Goal: Task Accomplishment & Management: Manage account settings

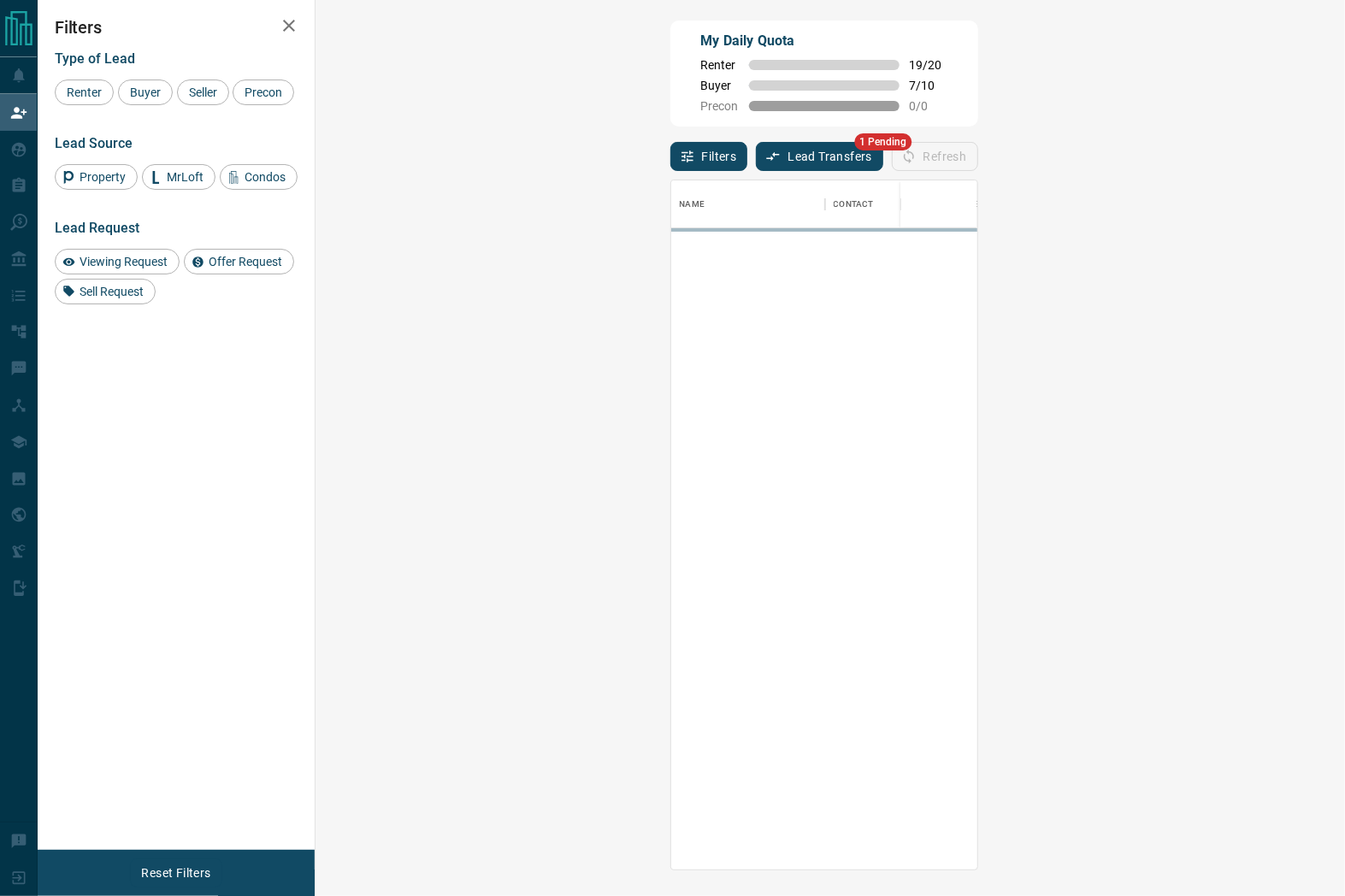
scroll to position [675, 978]
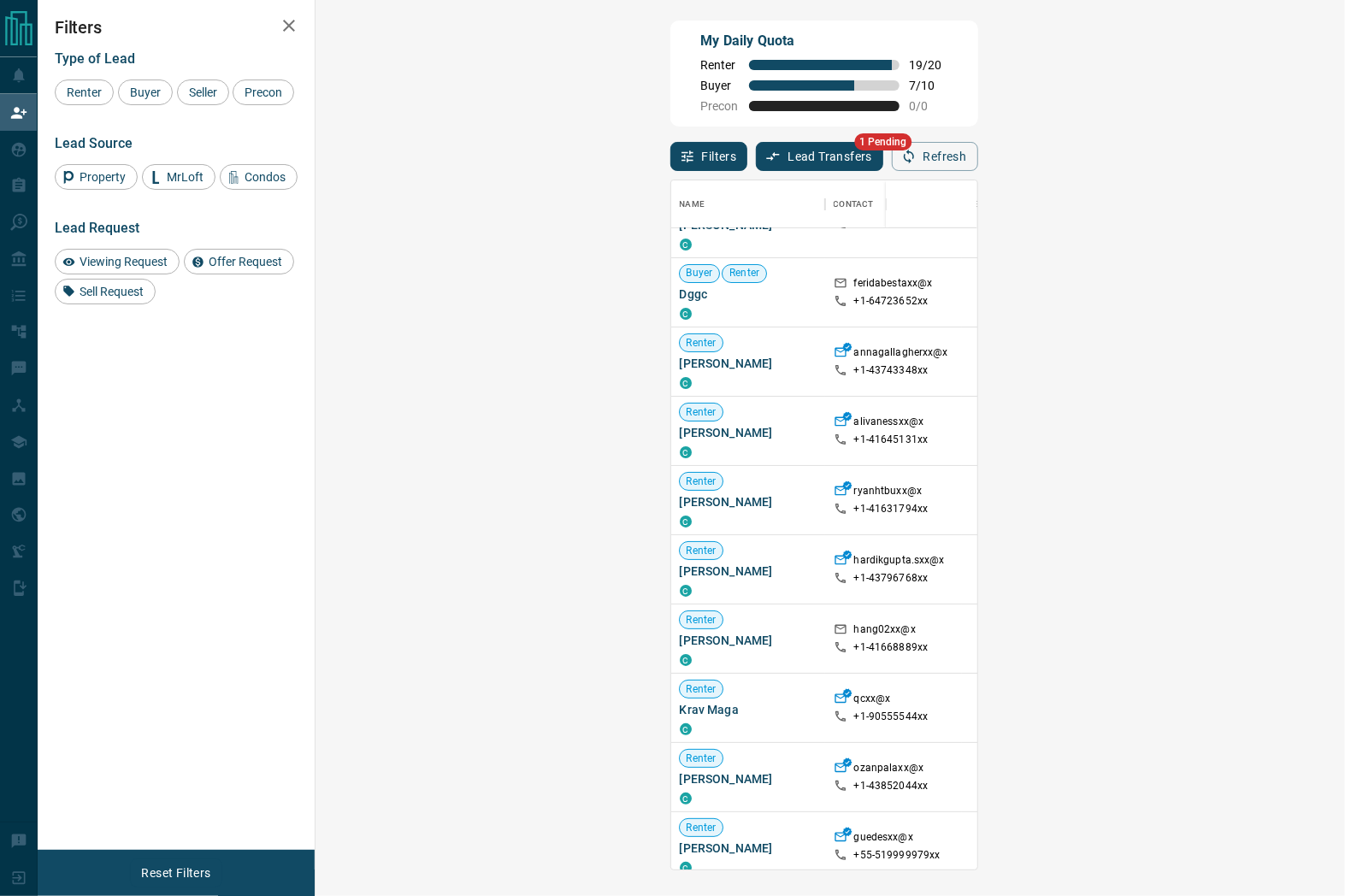
scroll to position [95, 0]
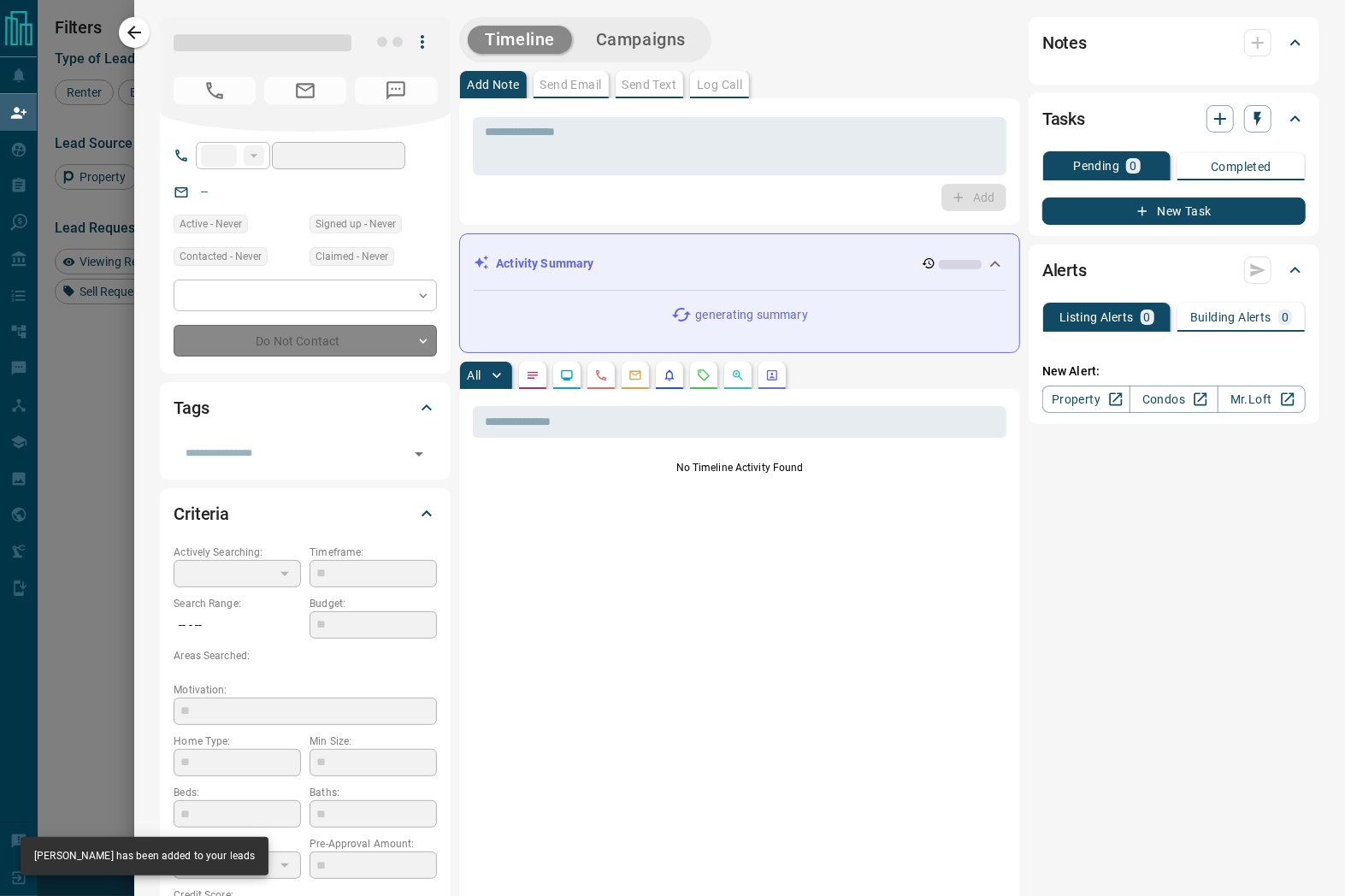
type input "**"
type input "**********"
type input "*"
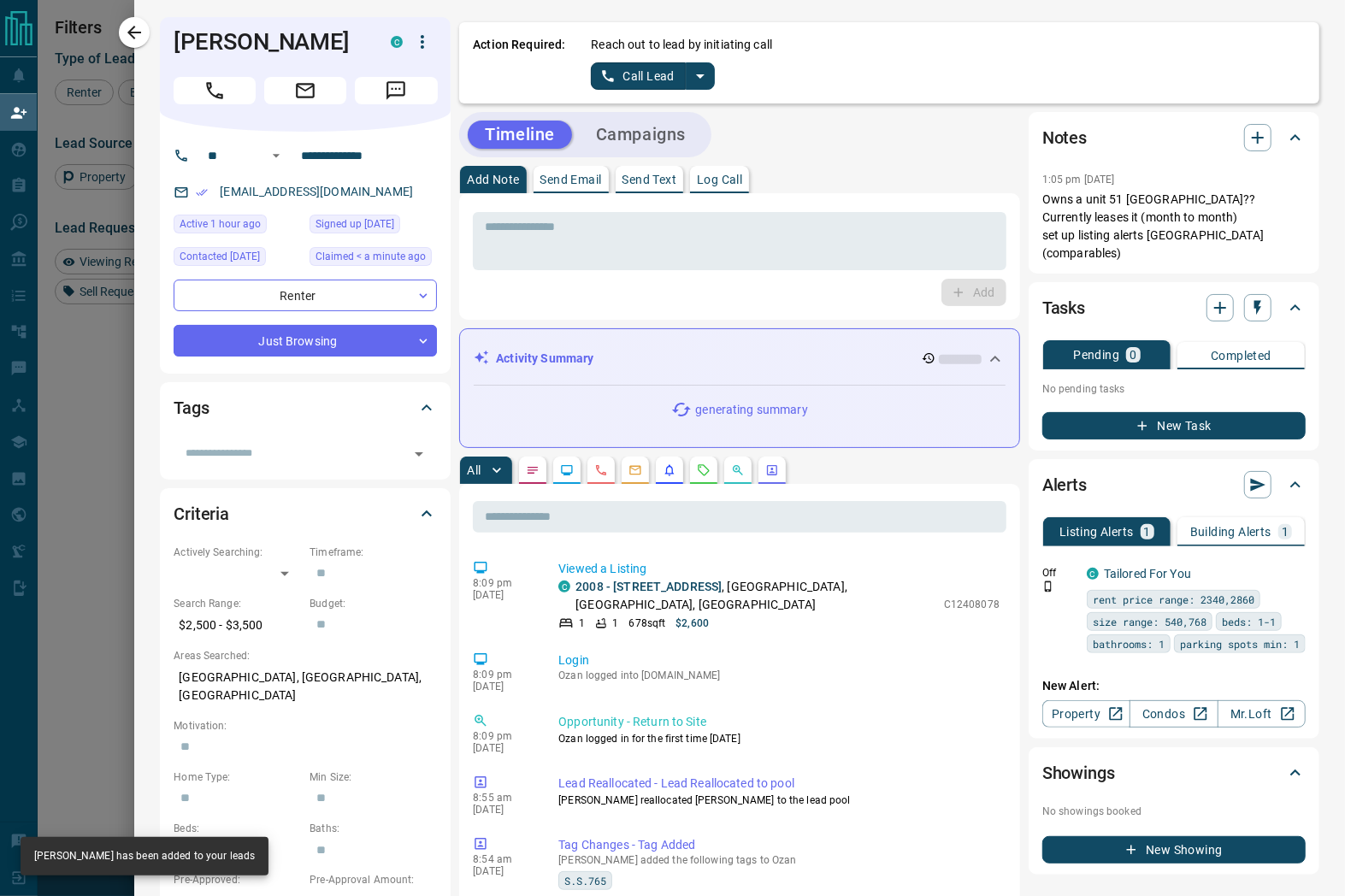
click at [692, 74] on icon "split button" at bounding box center [700, 76] width 20 height 20
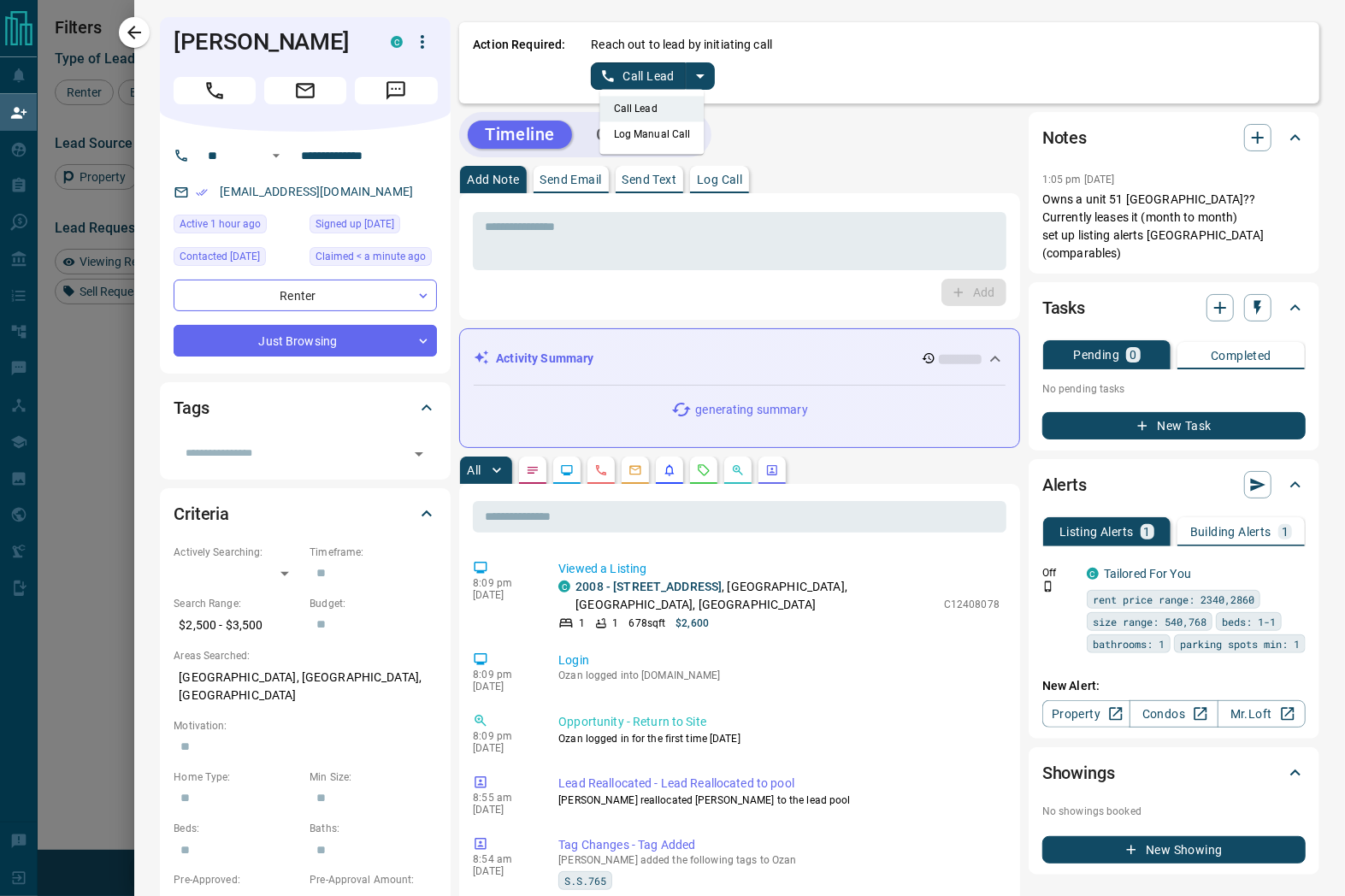
click at [668, 140] on li "Log Manual Call" at bounding box center [652, 134] width 104 height 26
click at [664, 79] on button "Log Manual Call" at bounding box center [647, 76] width 113 height 28
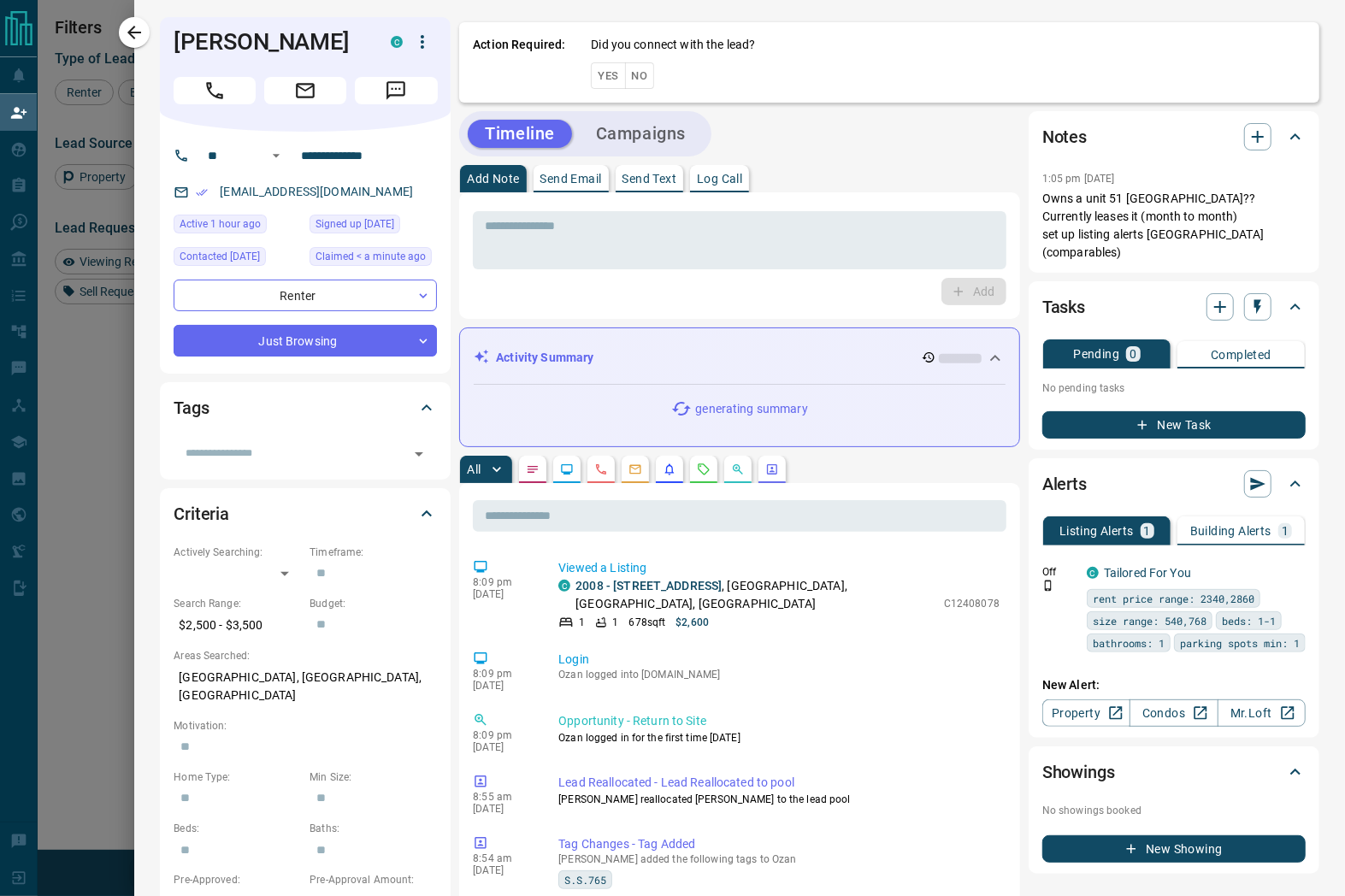
click at [616, 79] on button "Yes" at bounding box center [608, 75] width 34 height 27
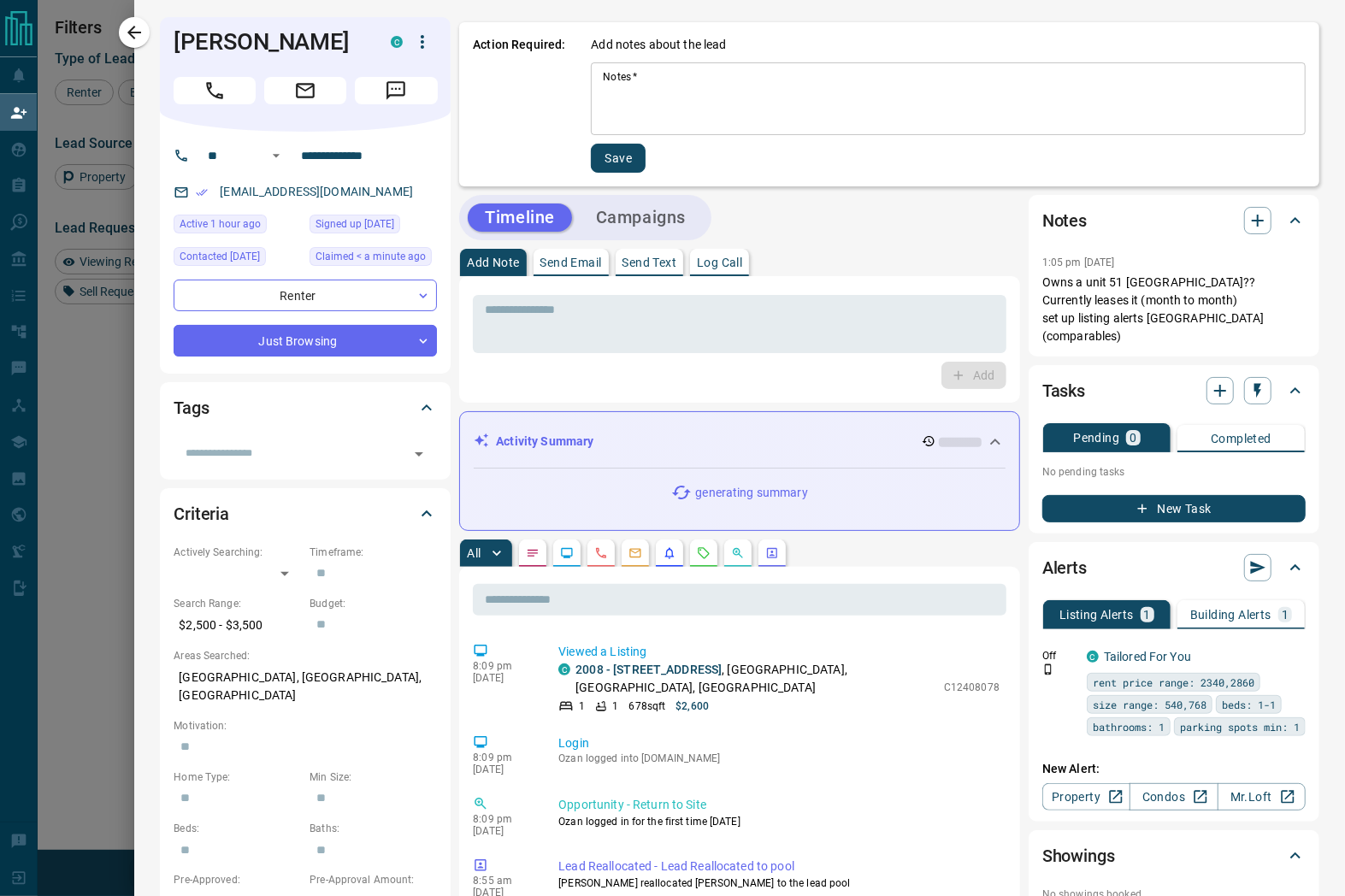
click at [633, 95] on textarea "Notes   *" at bounding box center [948, 98] width 690 height 58
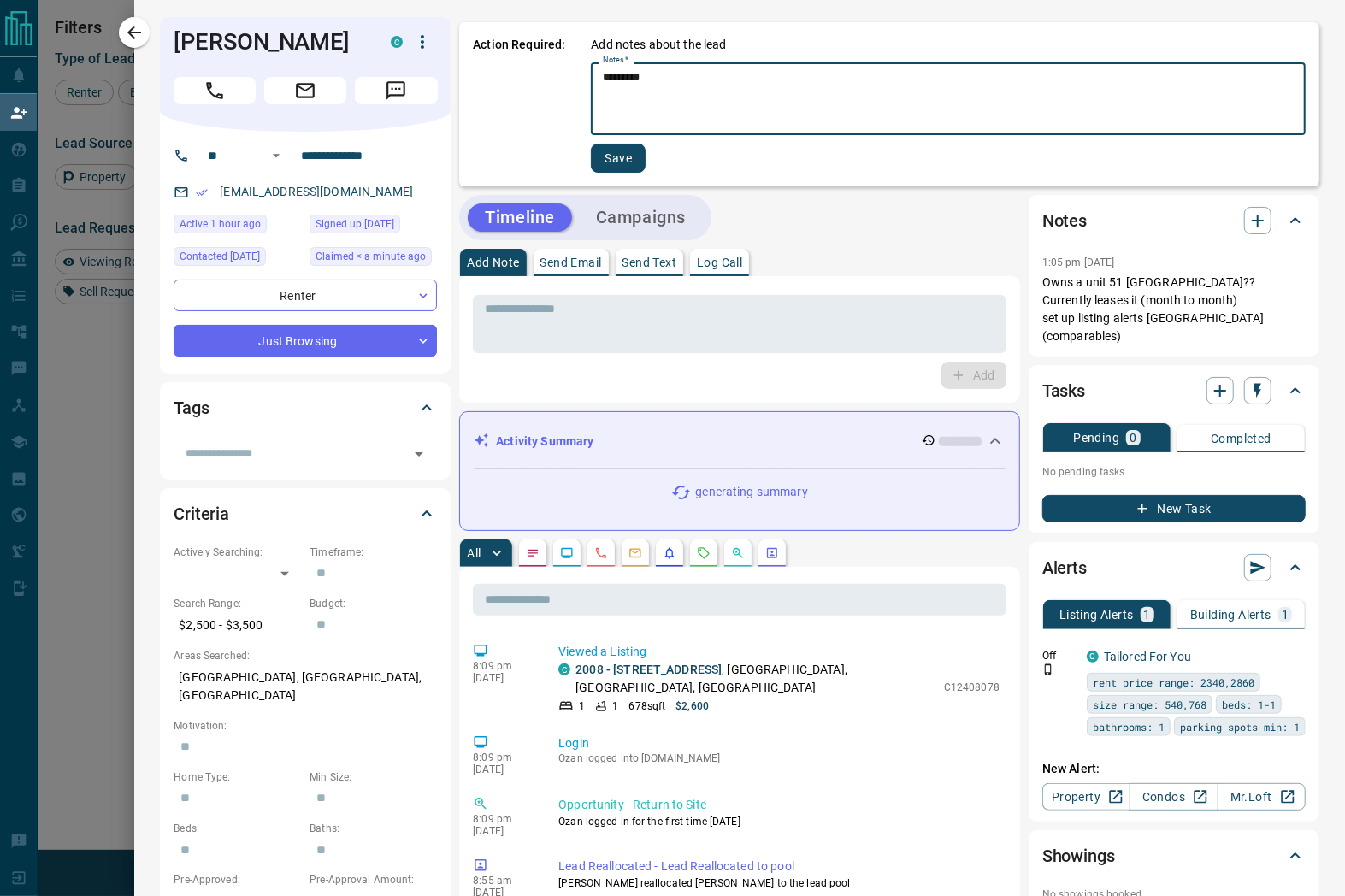
type textarea "*********"
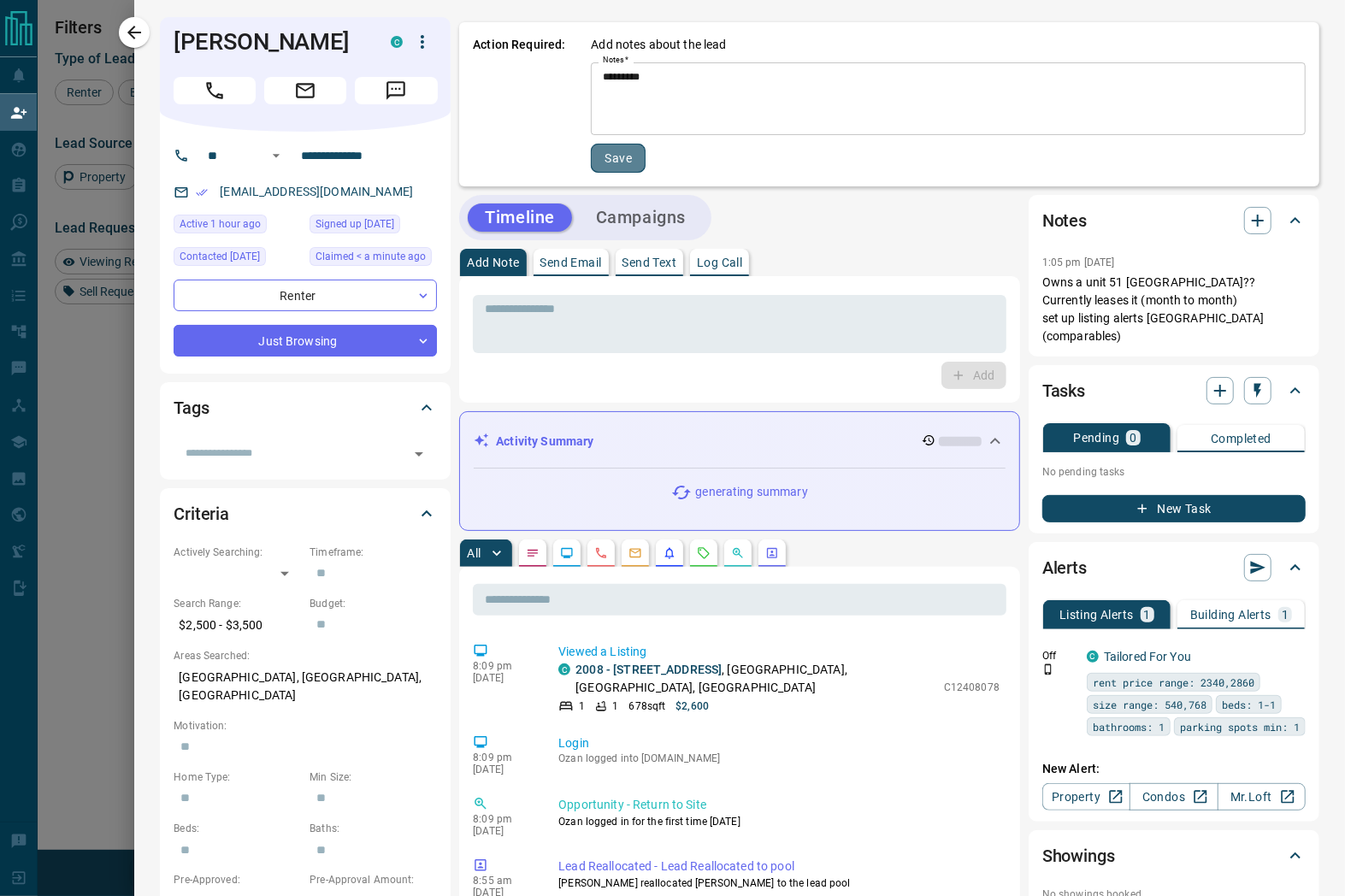
click at [611, 166] on button "Save" at bounding box center [619, 158] width 55 height 29
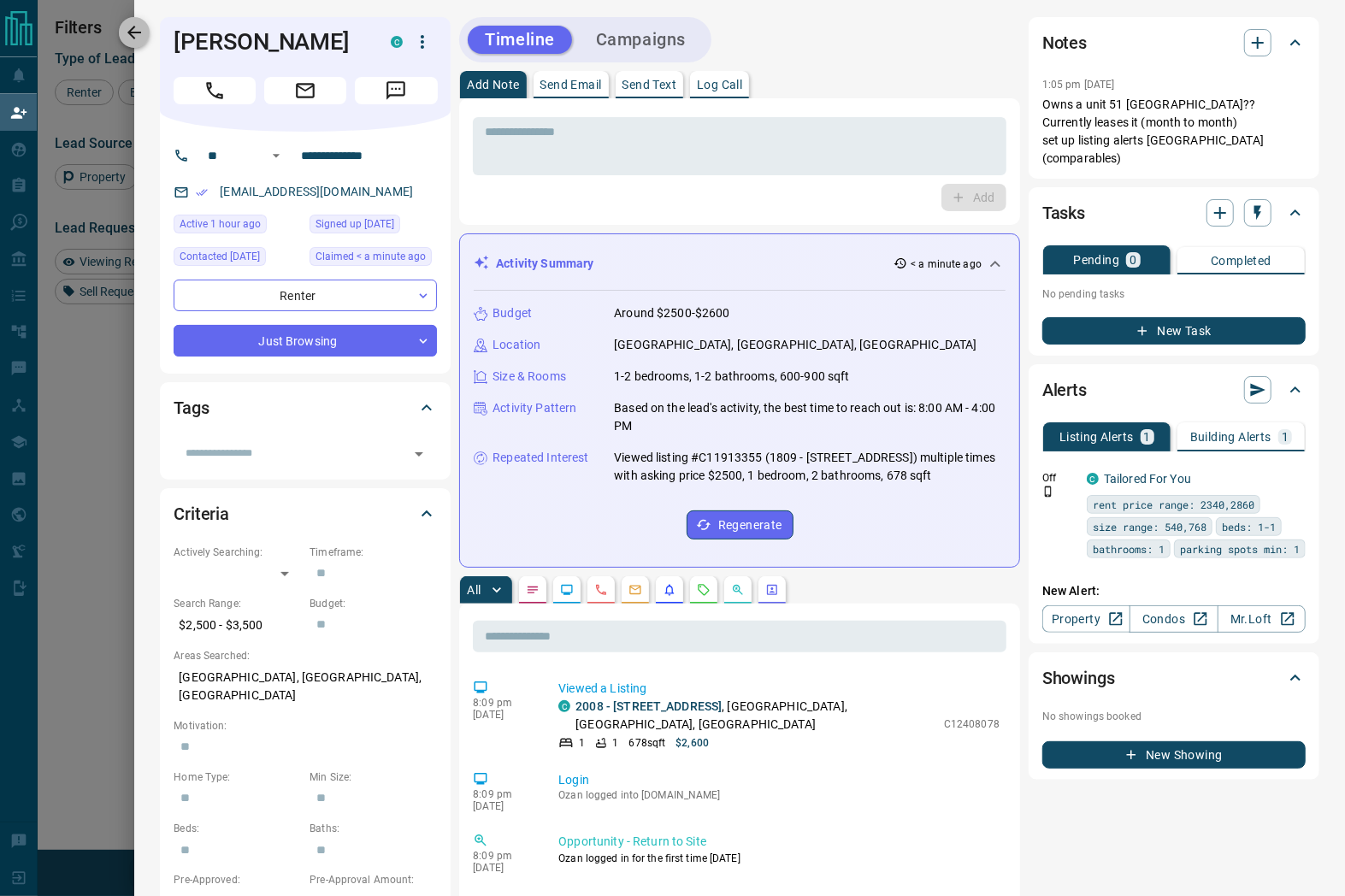
click at [130, 38] on icon "button" at bounding box center [134, 32] width 20 height 20
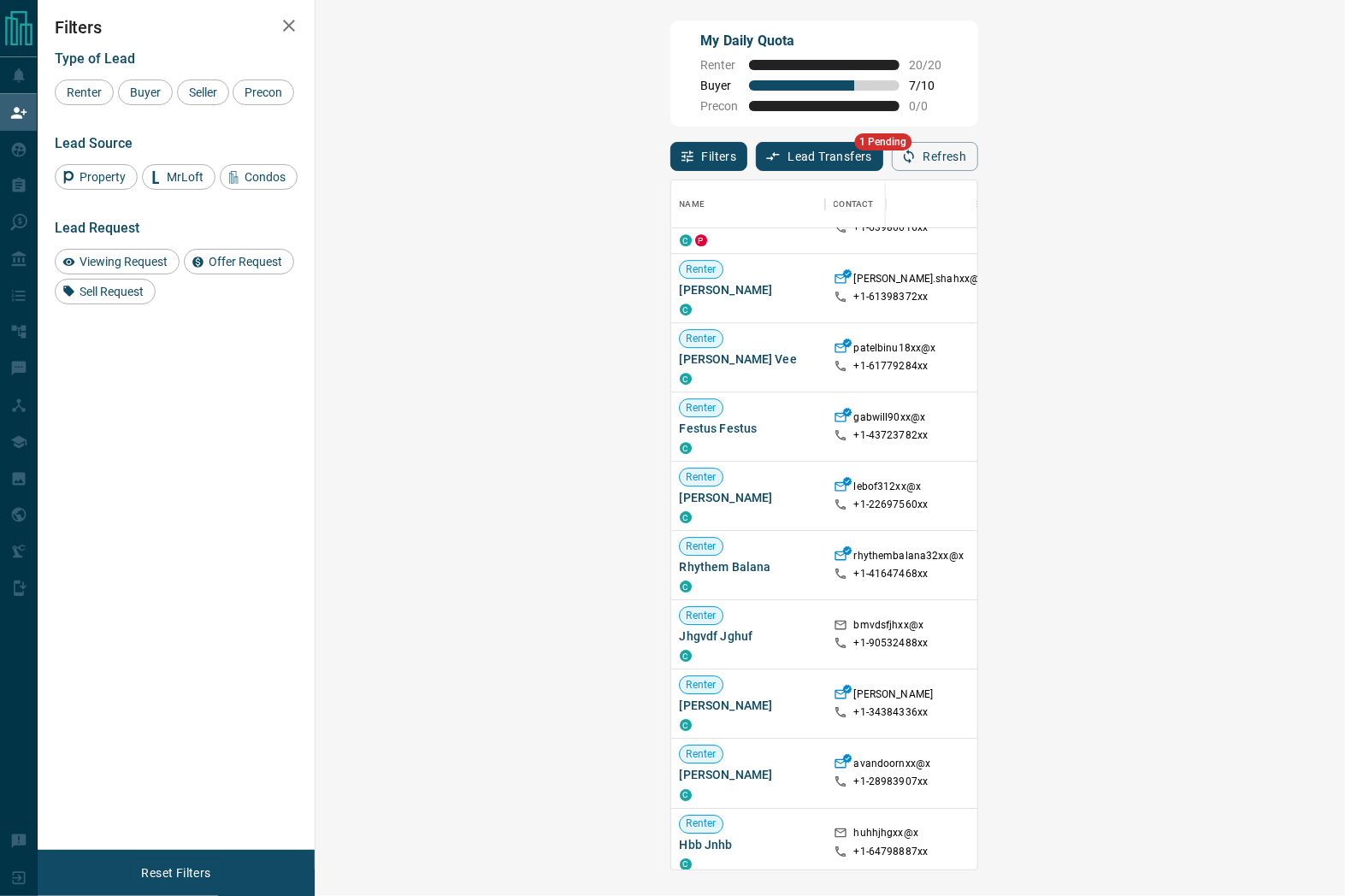
scroll to position [759, 0]
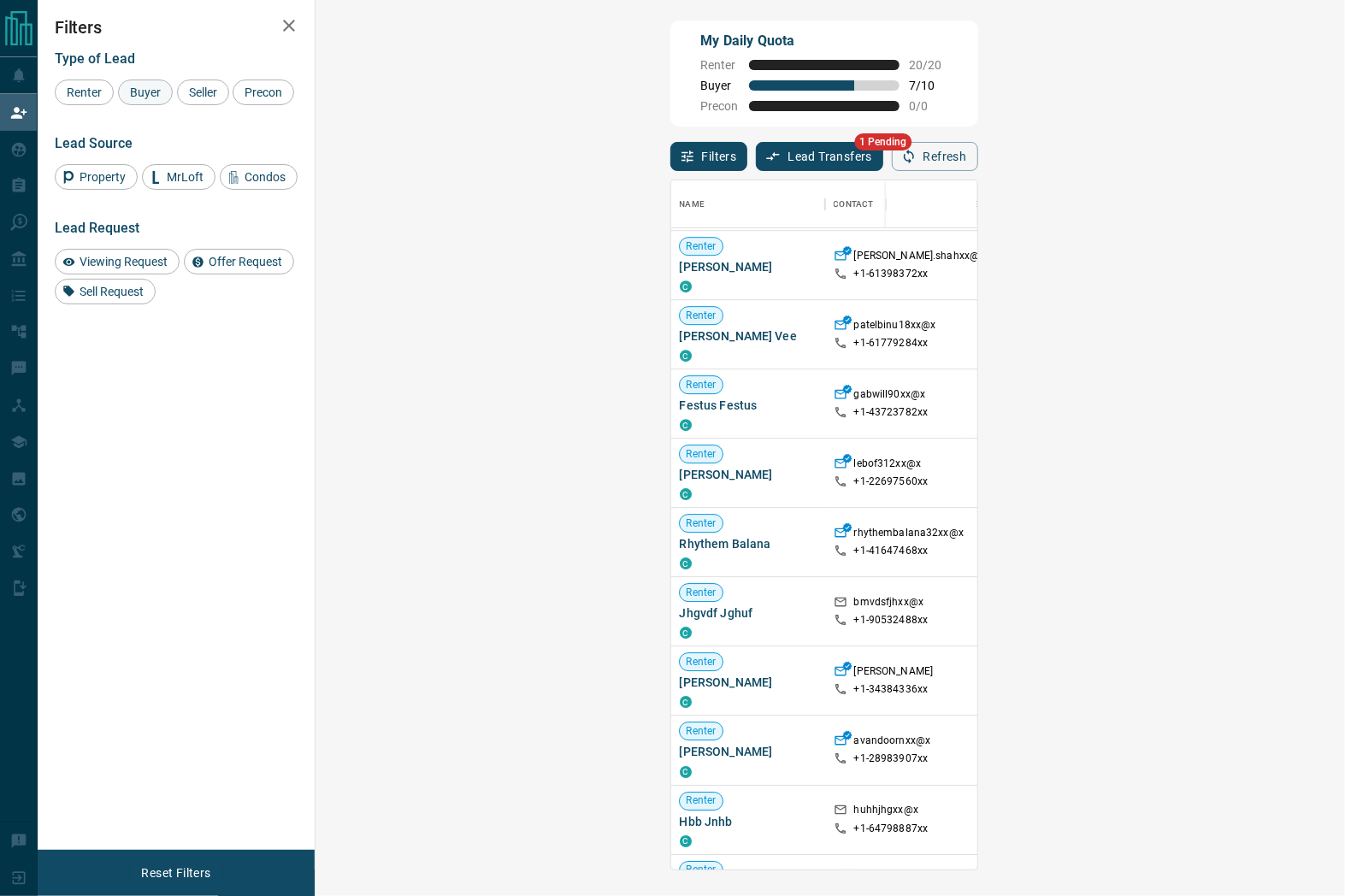
click at [155, 92] on span "Buyer" at bounding box center [145, 92] width 42 height 14
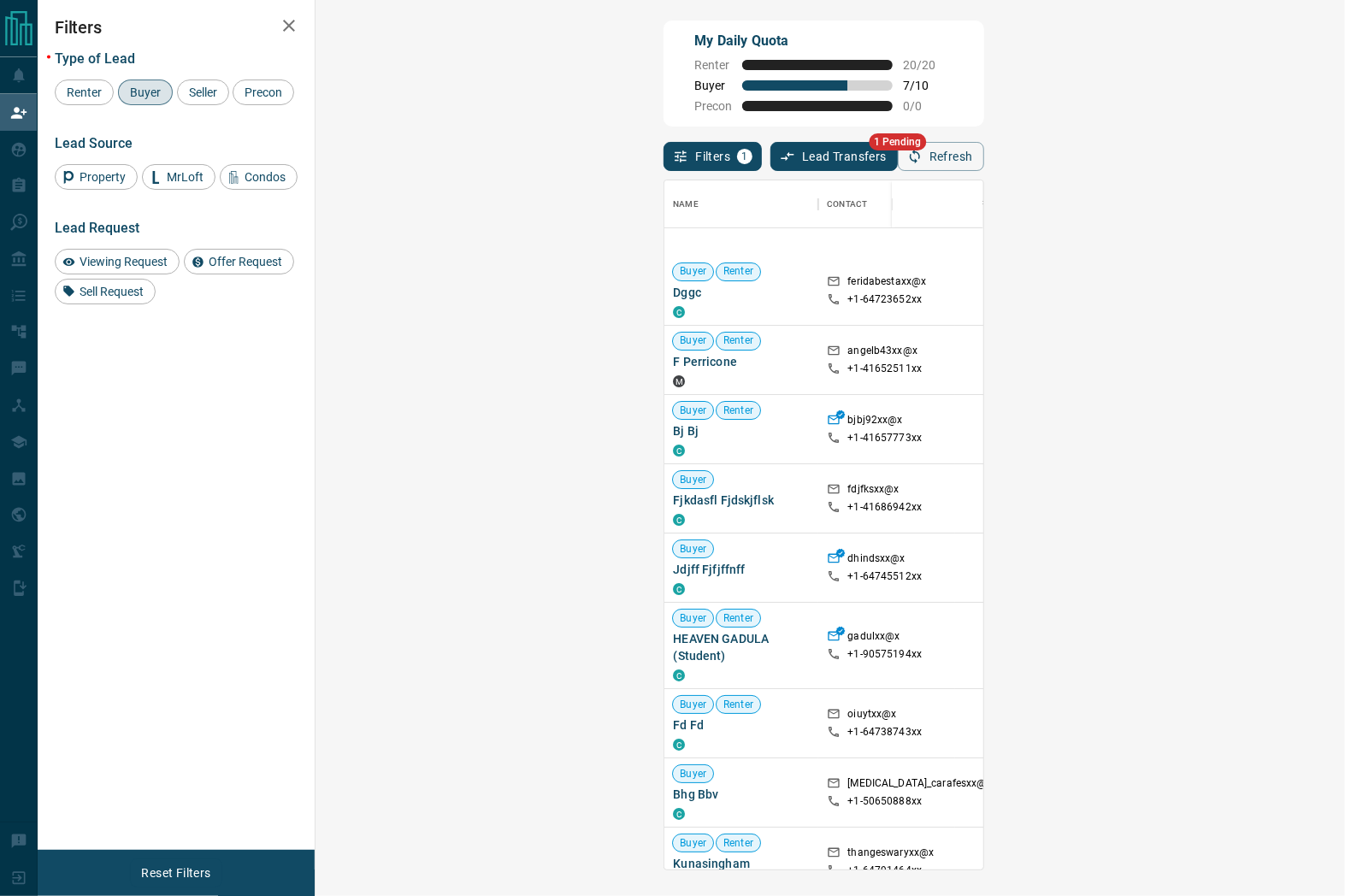
scroll to position [0, 0]
